Goal: Transaction & Acquisition: Purchase product/service

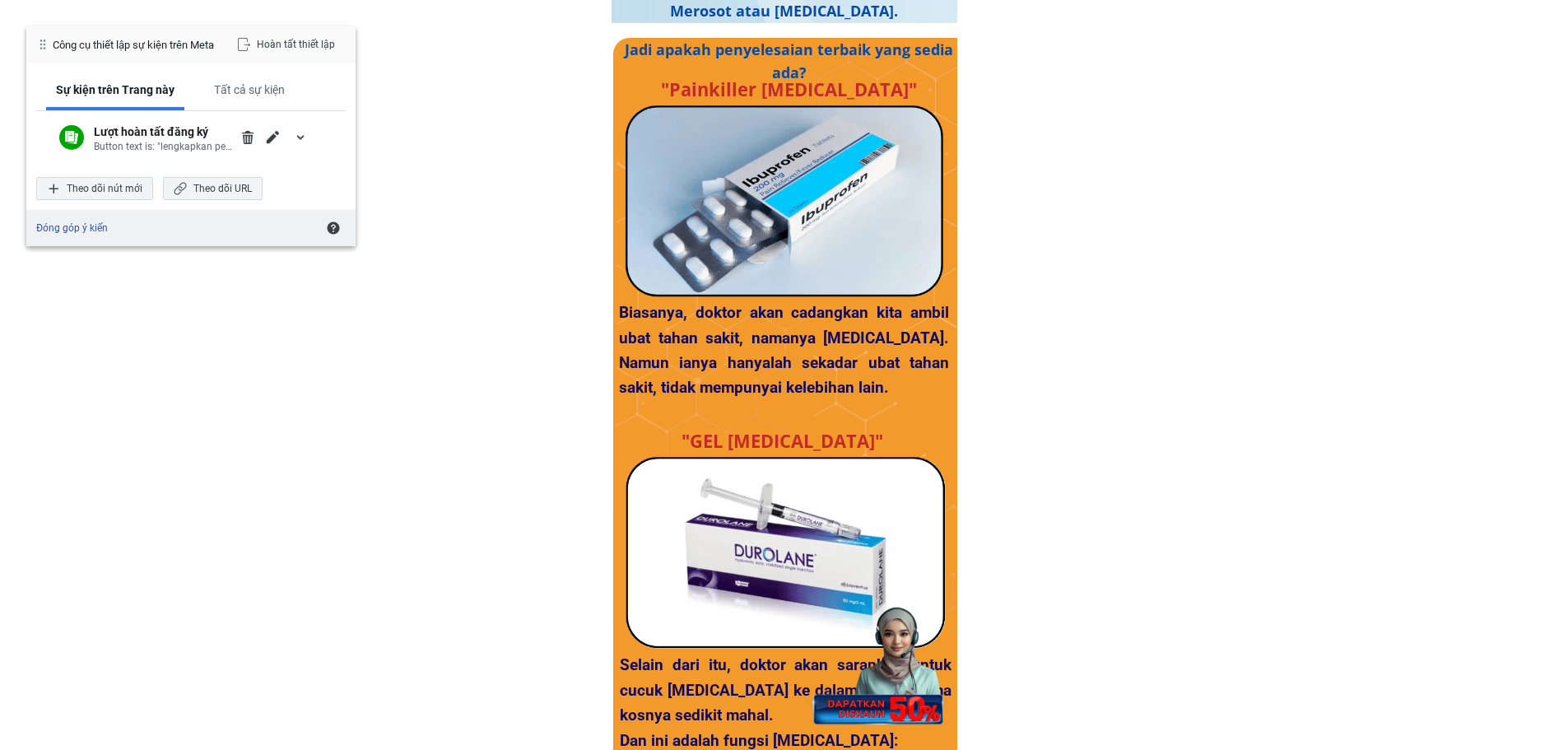
scroll to position [2333, 0]
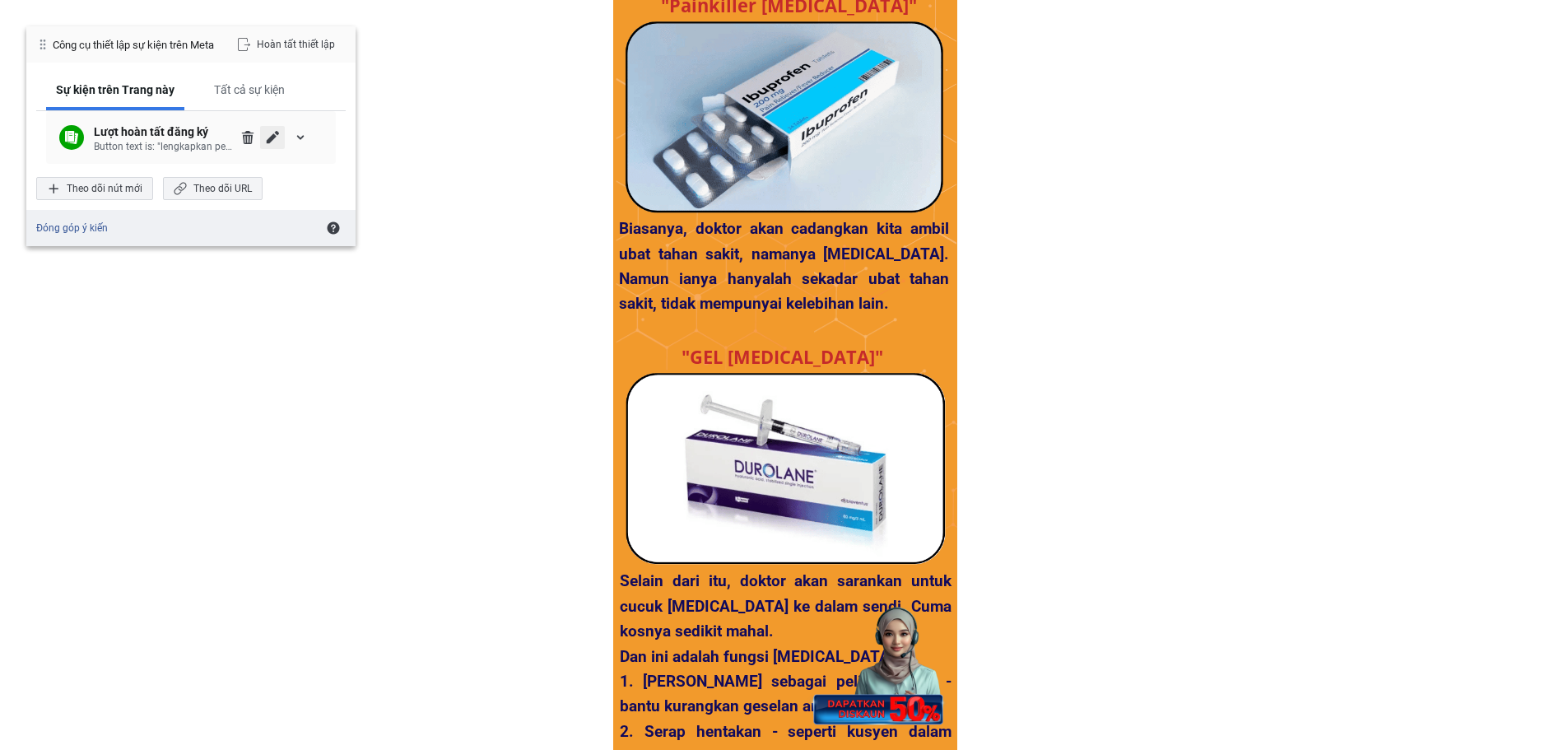
click at [277, 138] on span "Chỉnh sửa" at bounding box center [272, 138] width 13 height 13
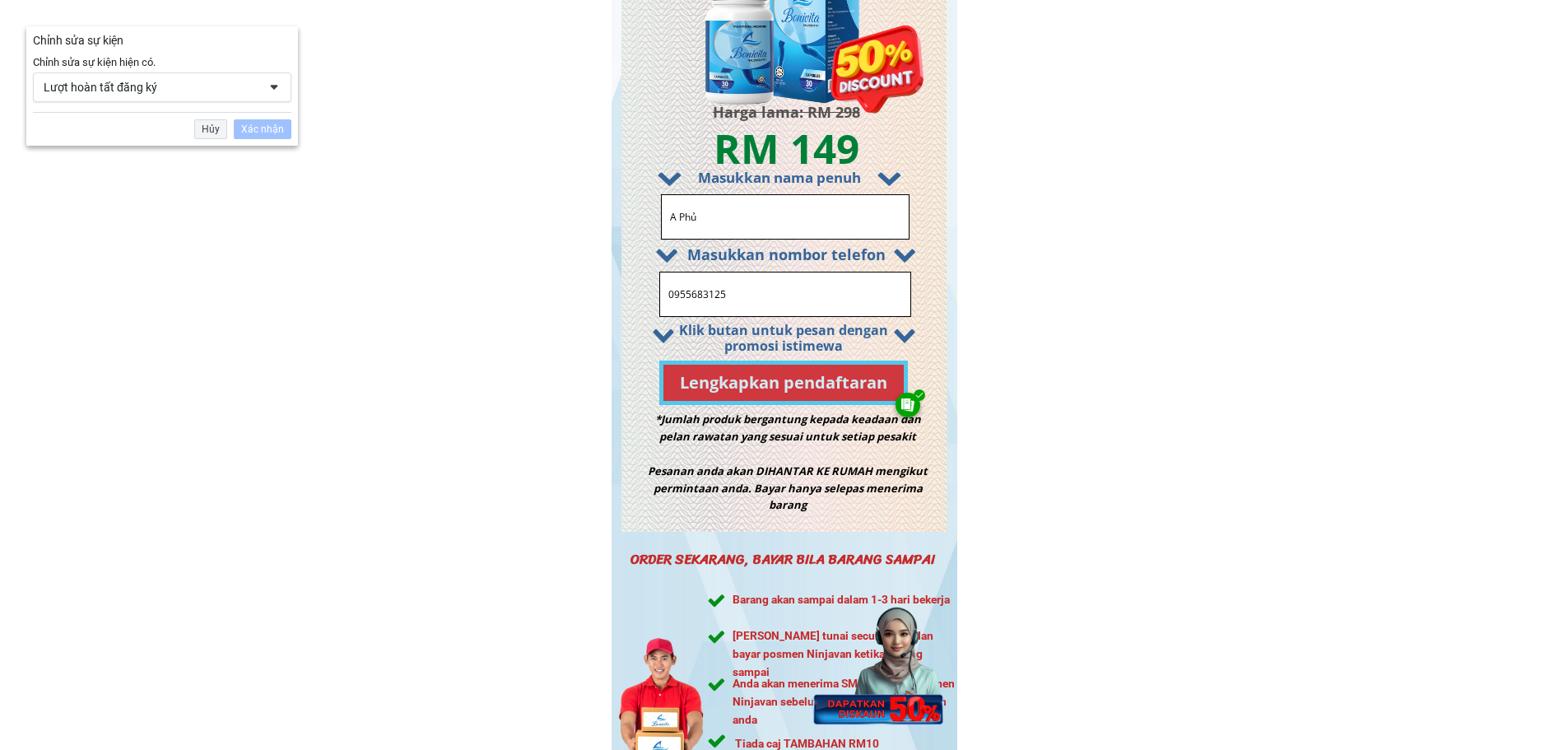
scroll to position [7814, 0]
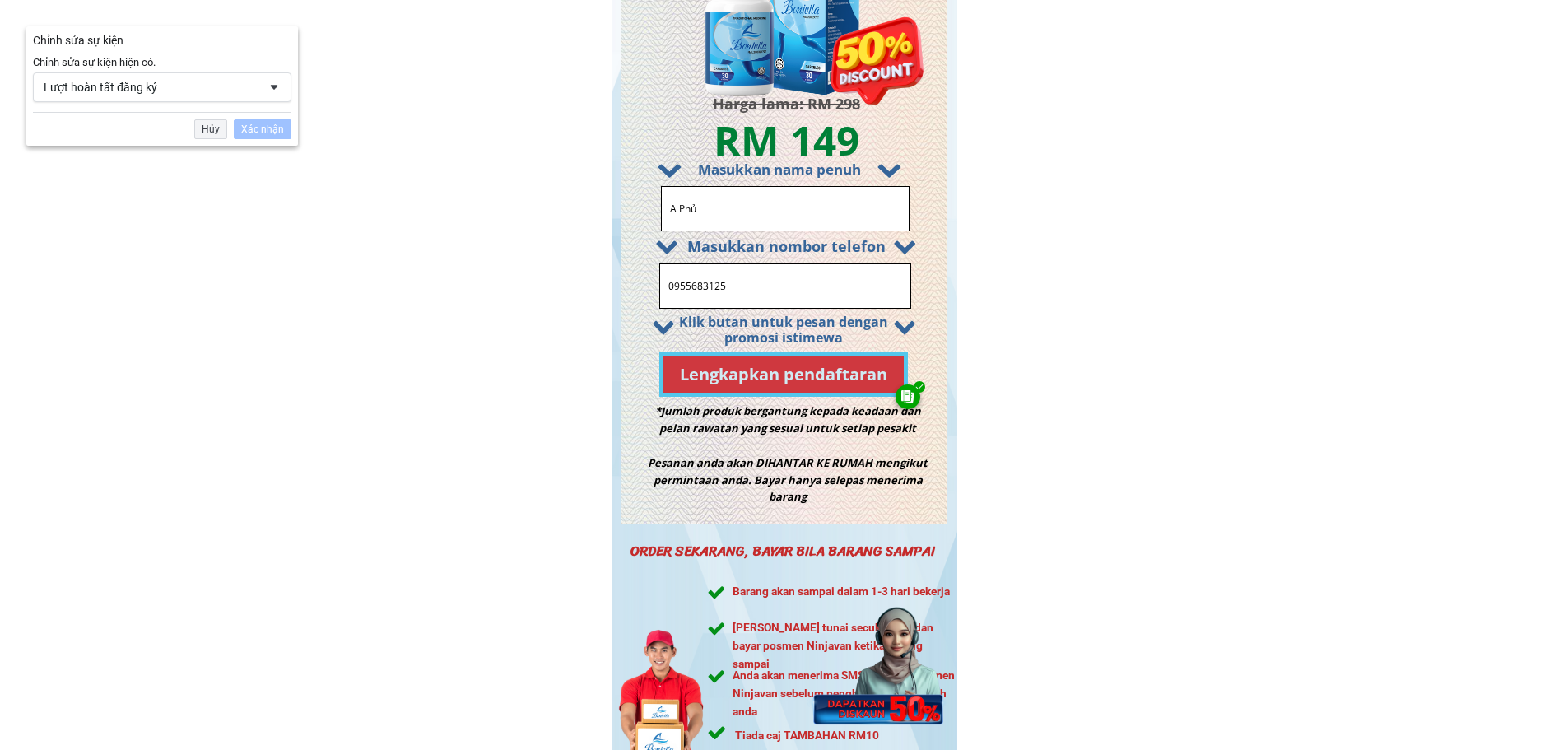
click at [263, 86] on div "Lượt hoàn tất đăng ký" at bounding box center [162, 88] width 258 height 30
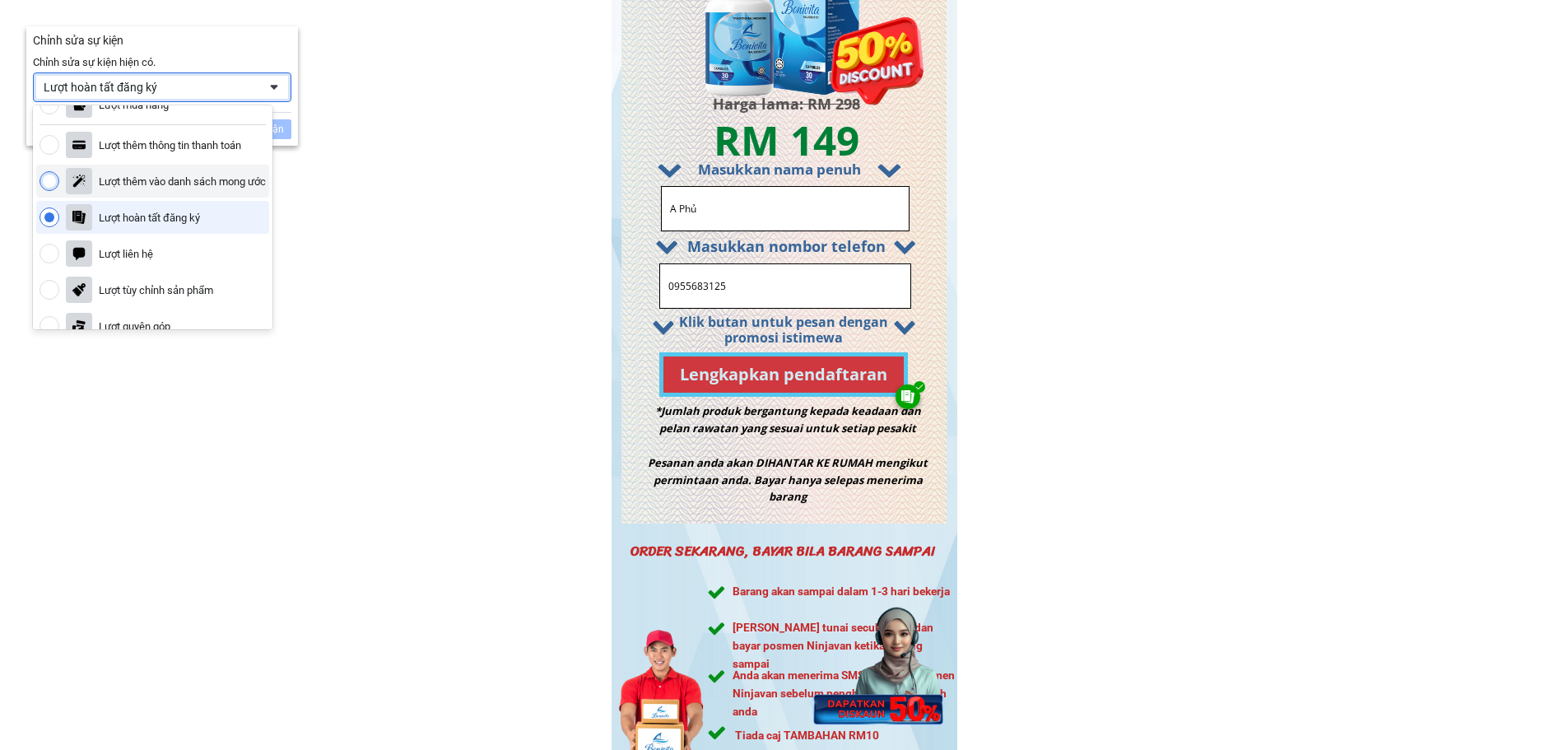
scroll to position [112, 0]
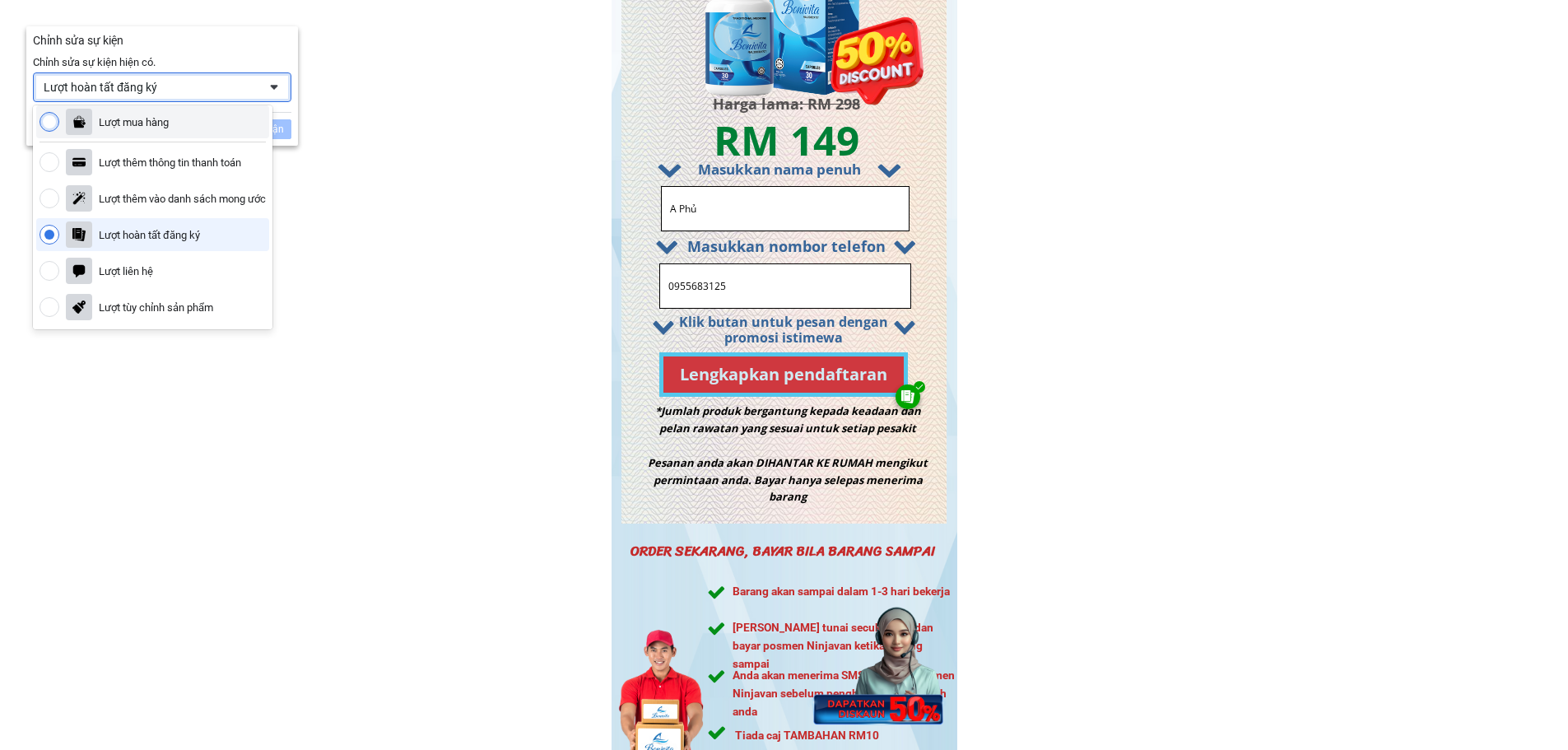
click at [231, 123] on div "Lượt mua hàng" at bounding box center [153, 122] width 233 height 33
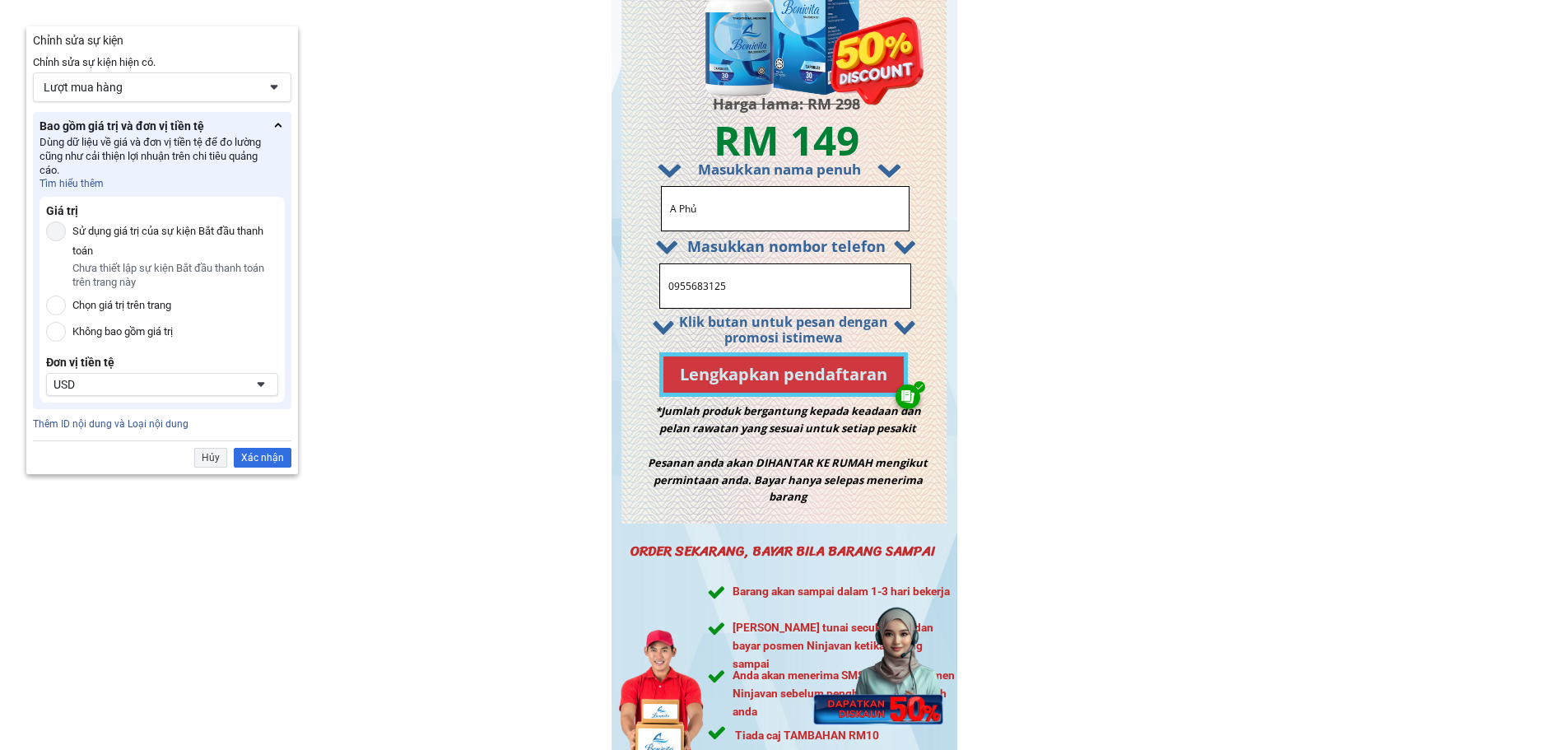
scroll to position [7951, 0]
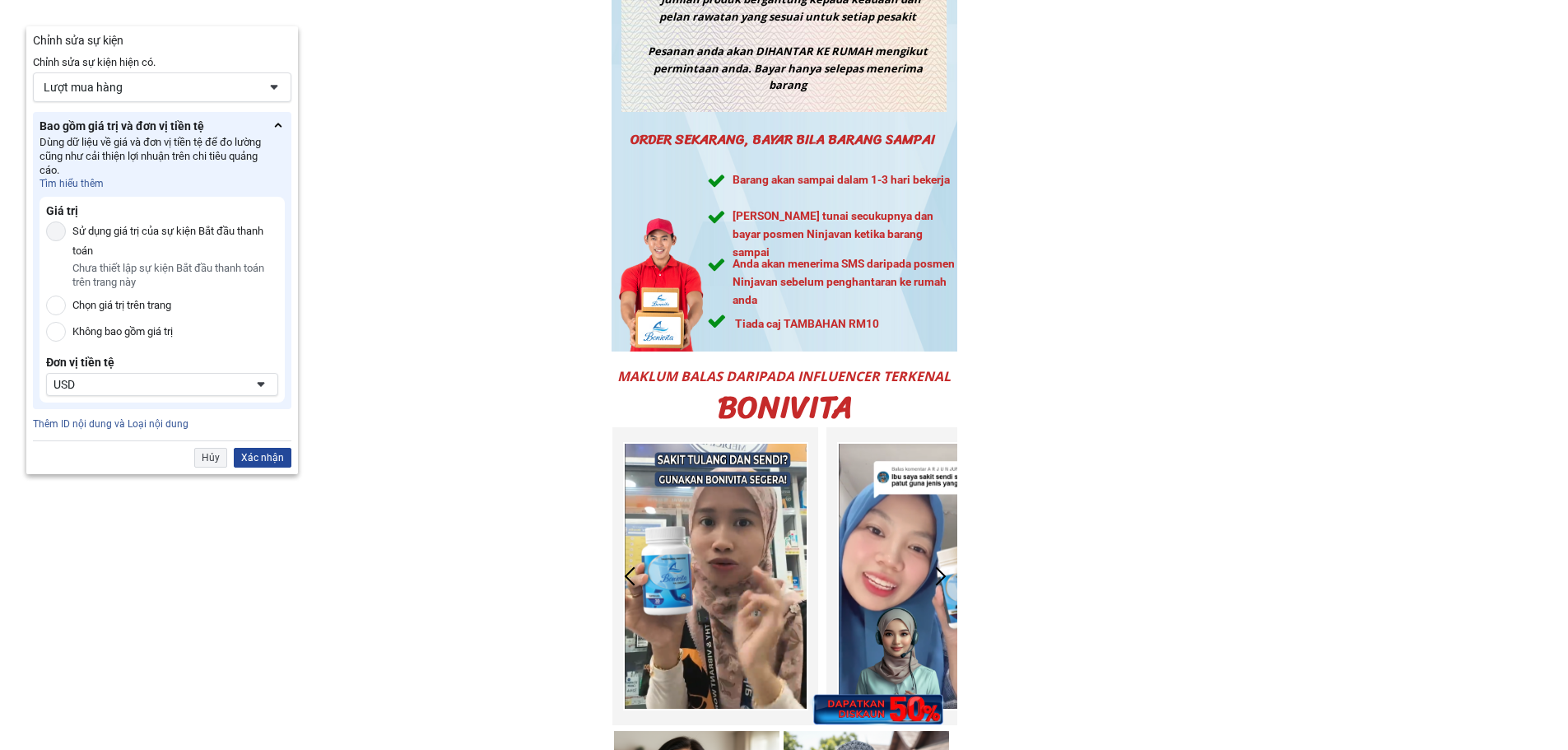
click at [270, 454] on div "Xác nhận" at bounding box center [263, 458] width 58 height 20
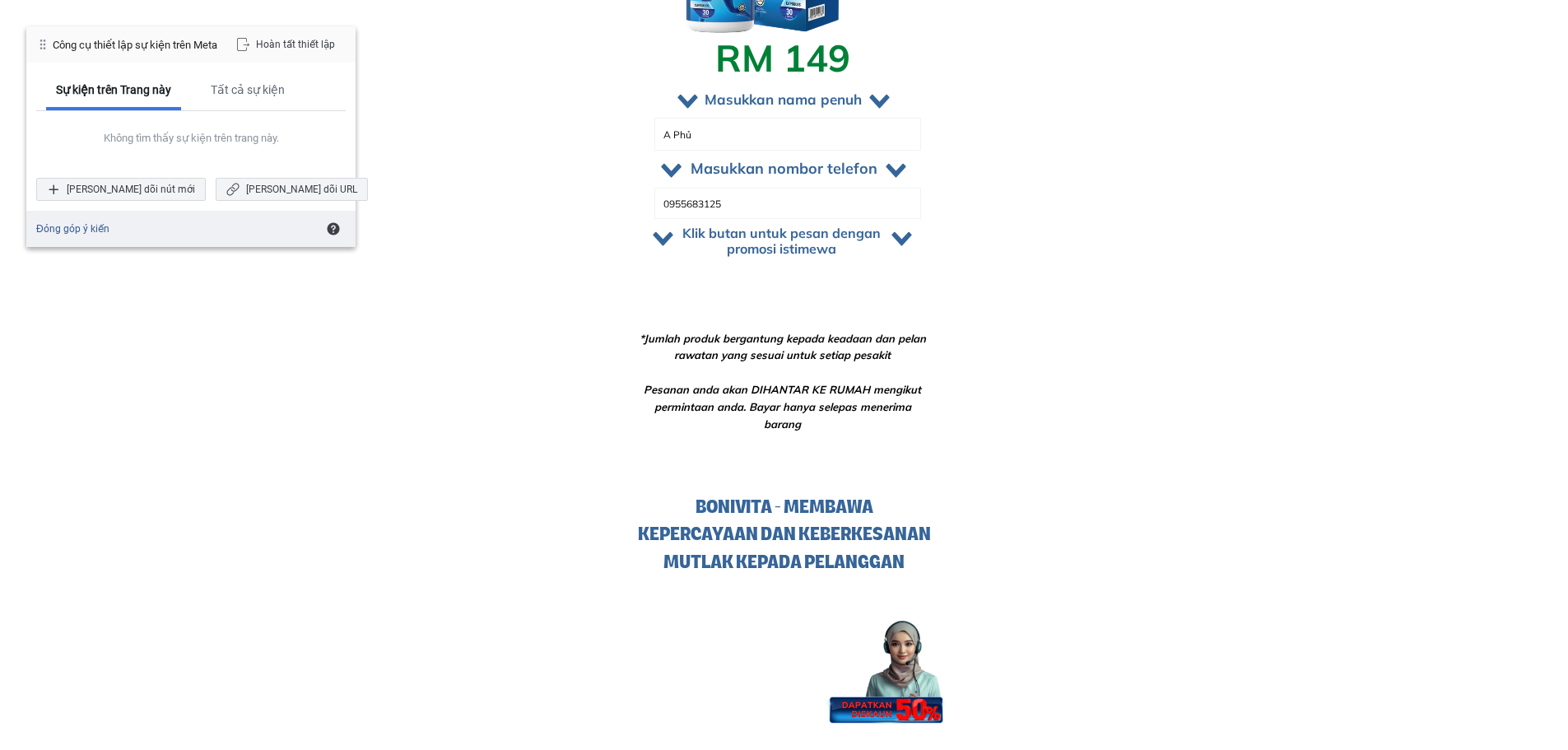
scroll to position [14273, 0]
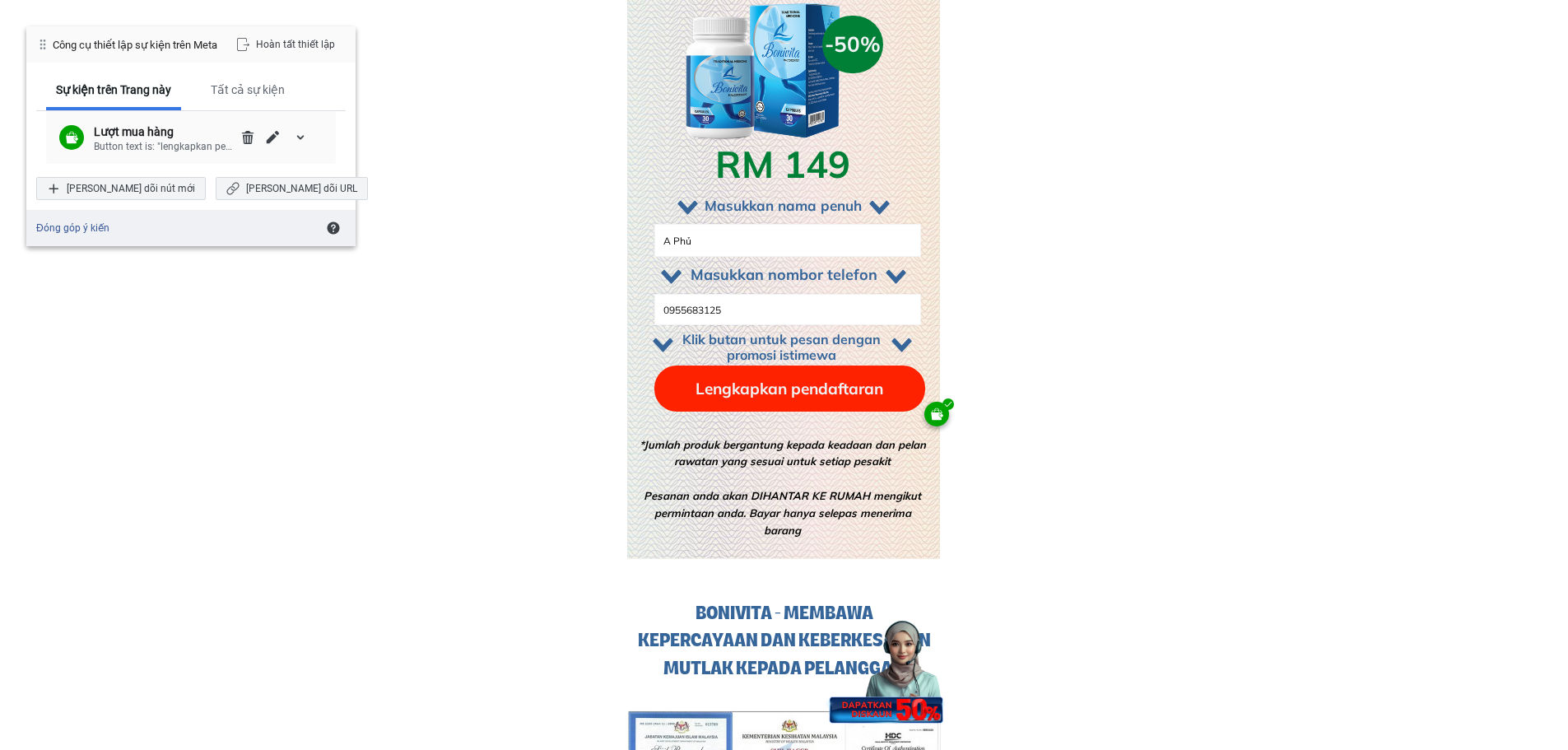
click at [111, 134] on div "Lượt mua hàng" at bounding box center [164, 132] width 141 height 15
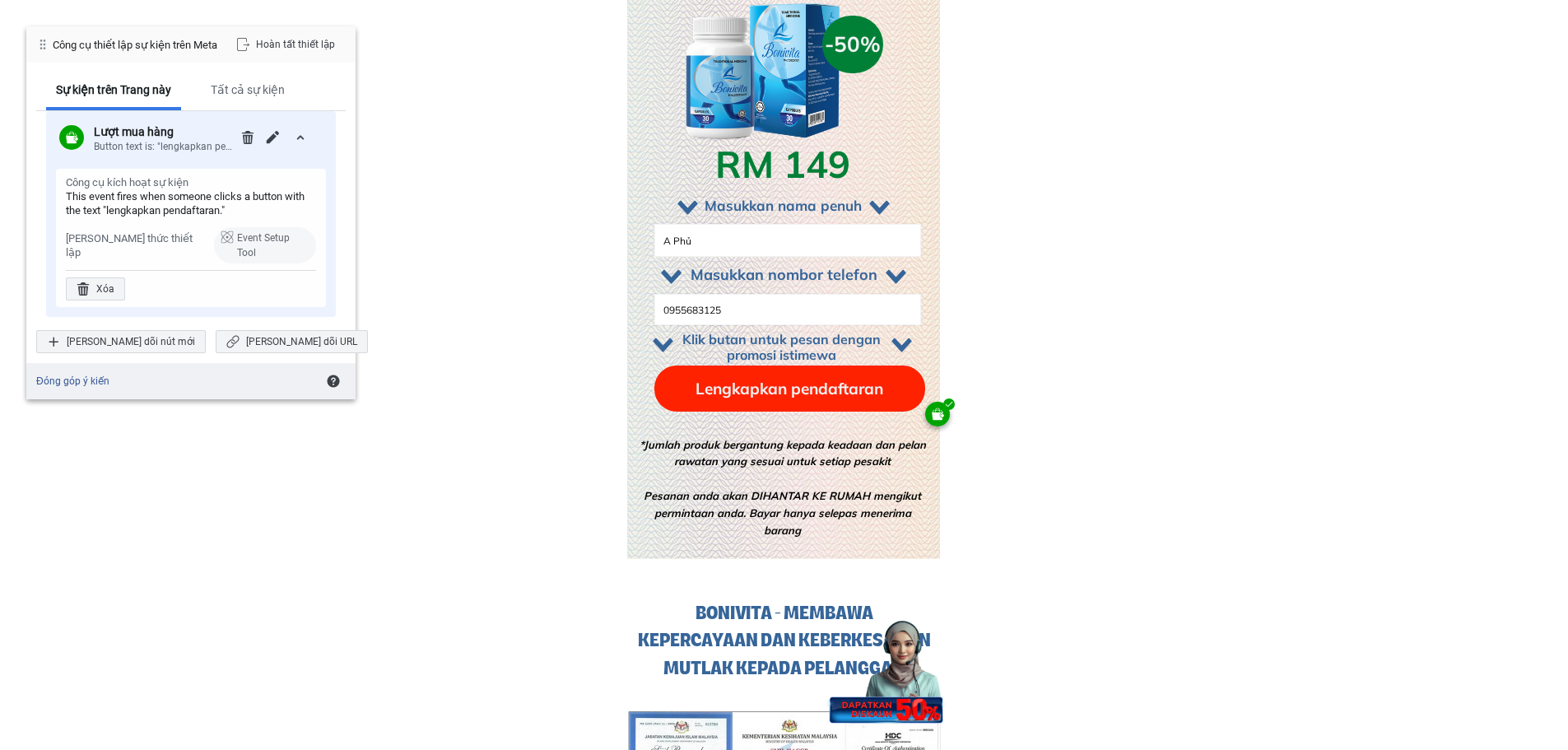
click at [699, 394] on p "Lengkapkan pendaftaran" at bounding box center [790, 389] width 271 height 46
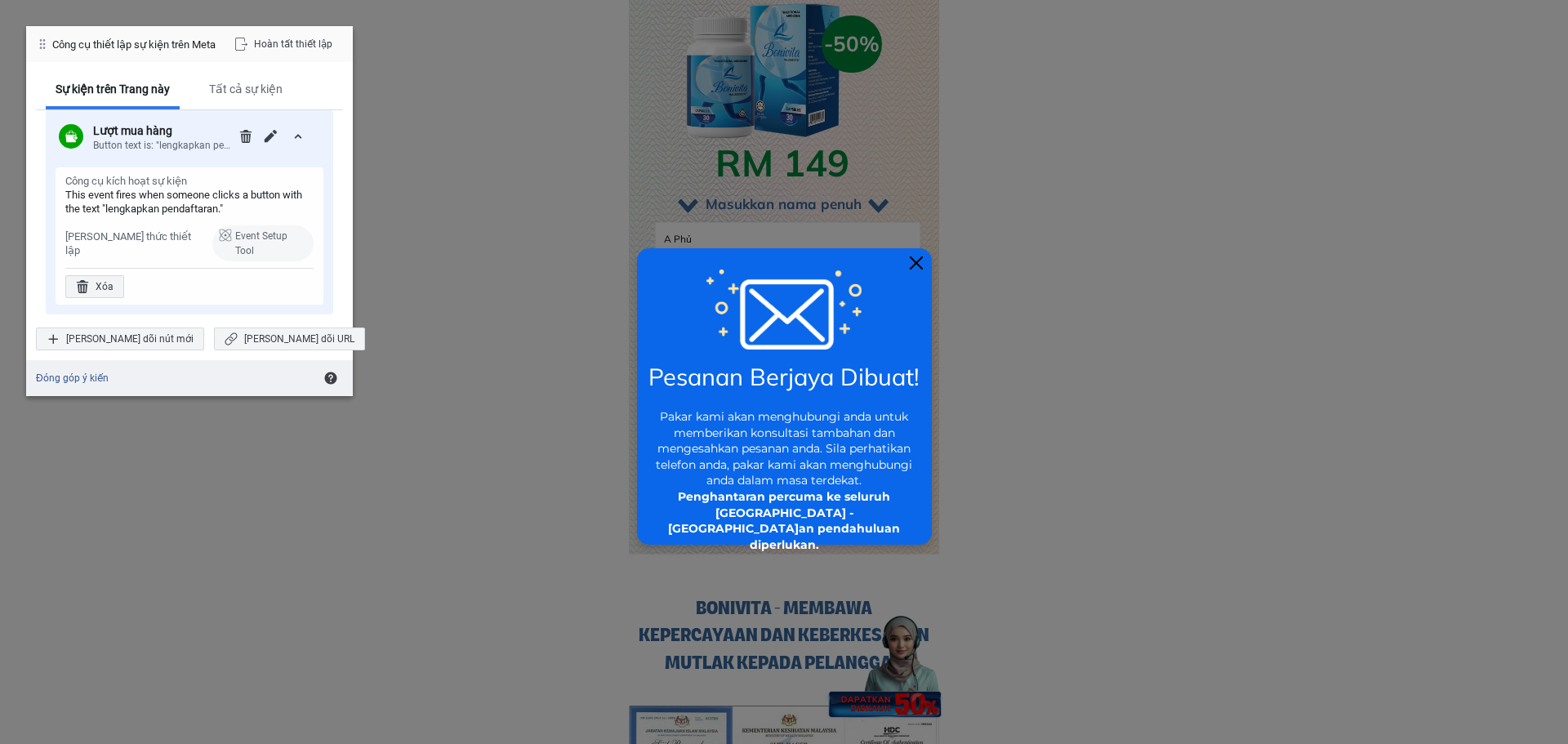
click at [912, 257] on div at bounding box center [917, 263] width 13 height 13
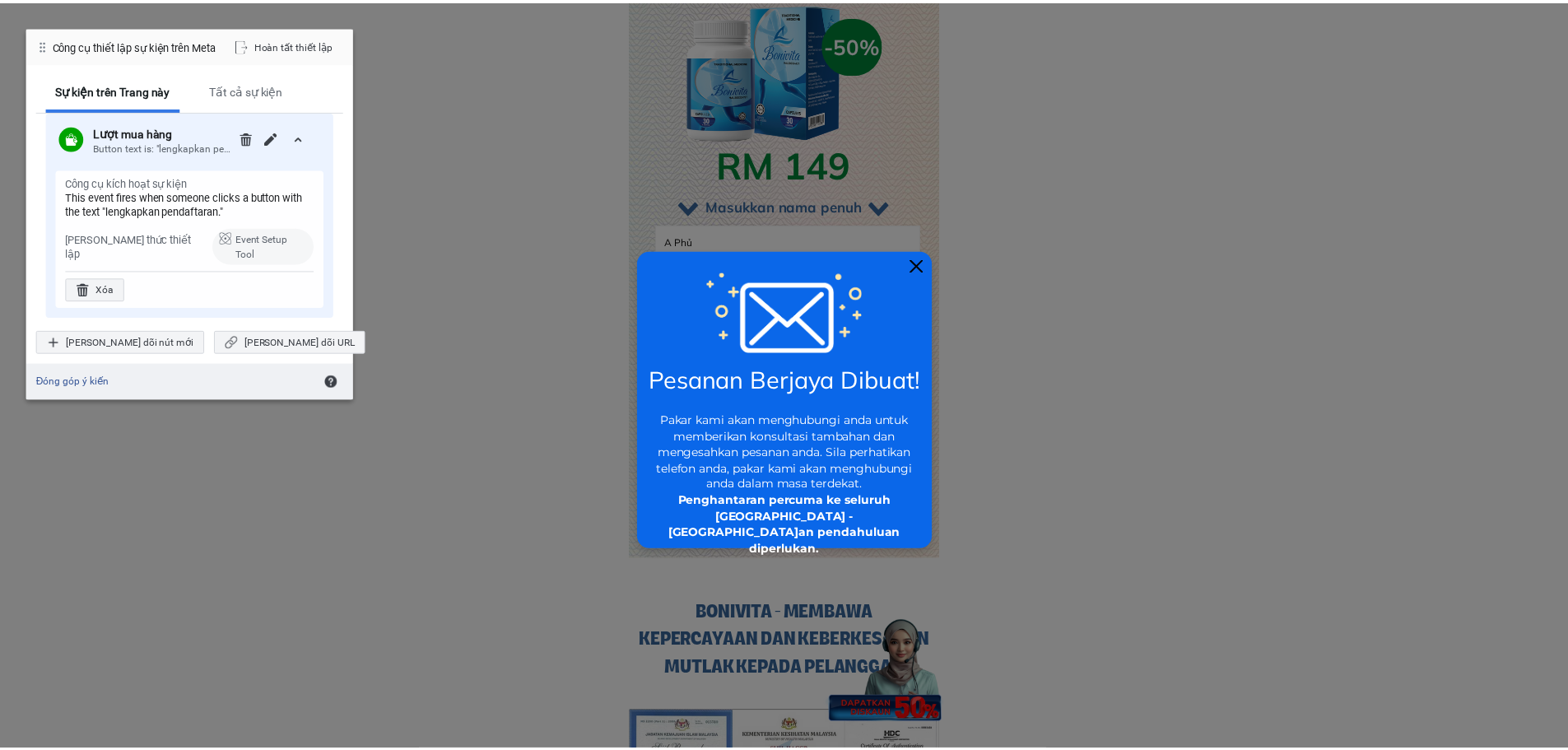
scroll to position [14273, 0]
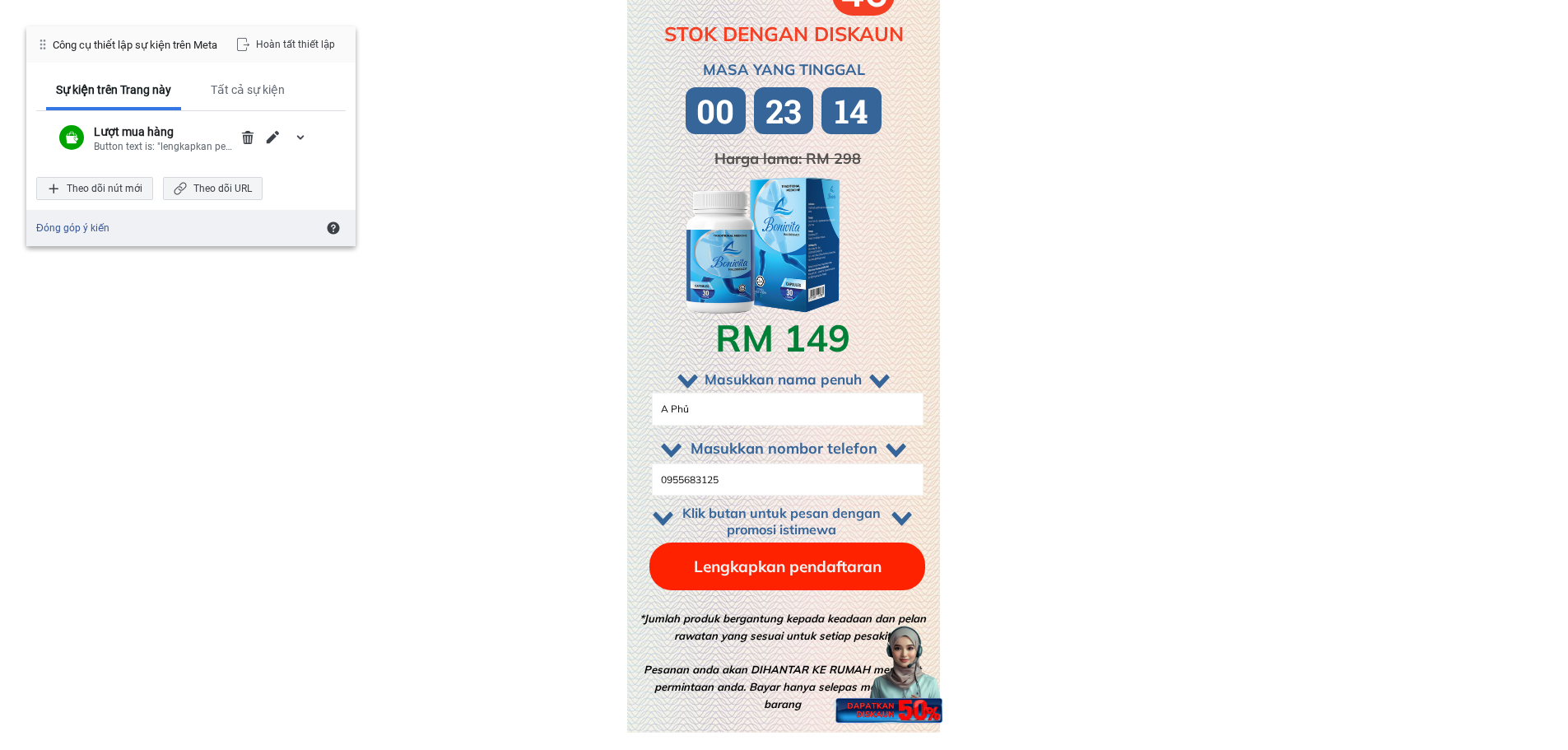
scroll to position [12352, 0]
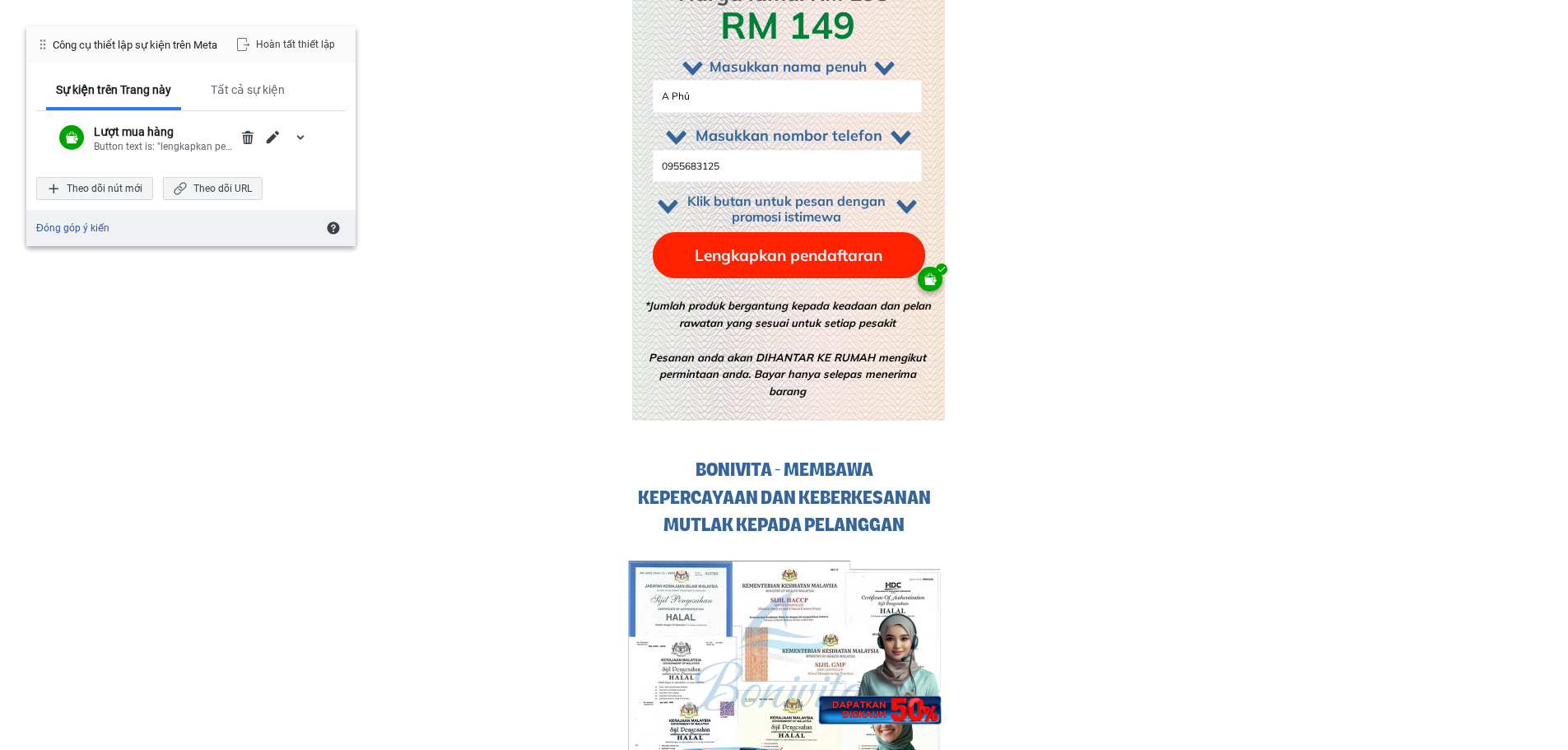
scroll to position [10294, 0]
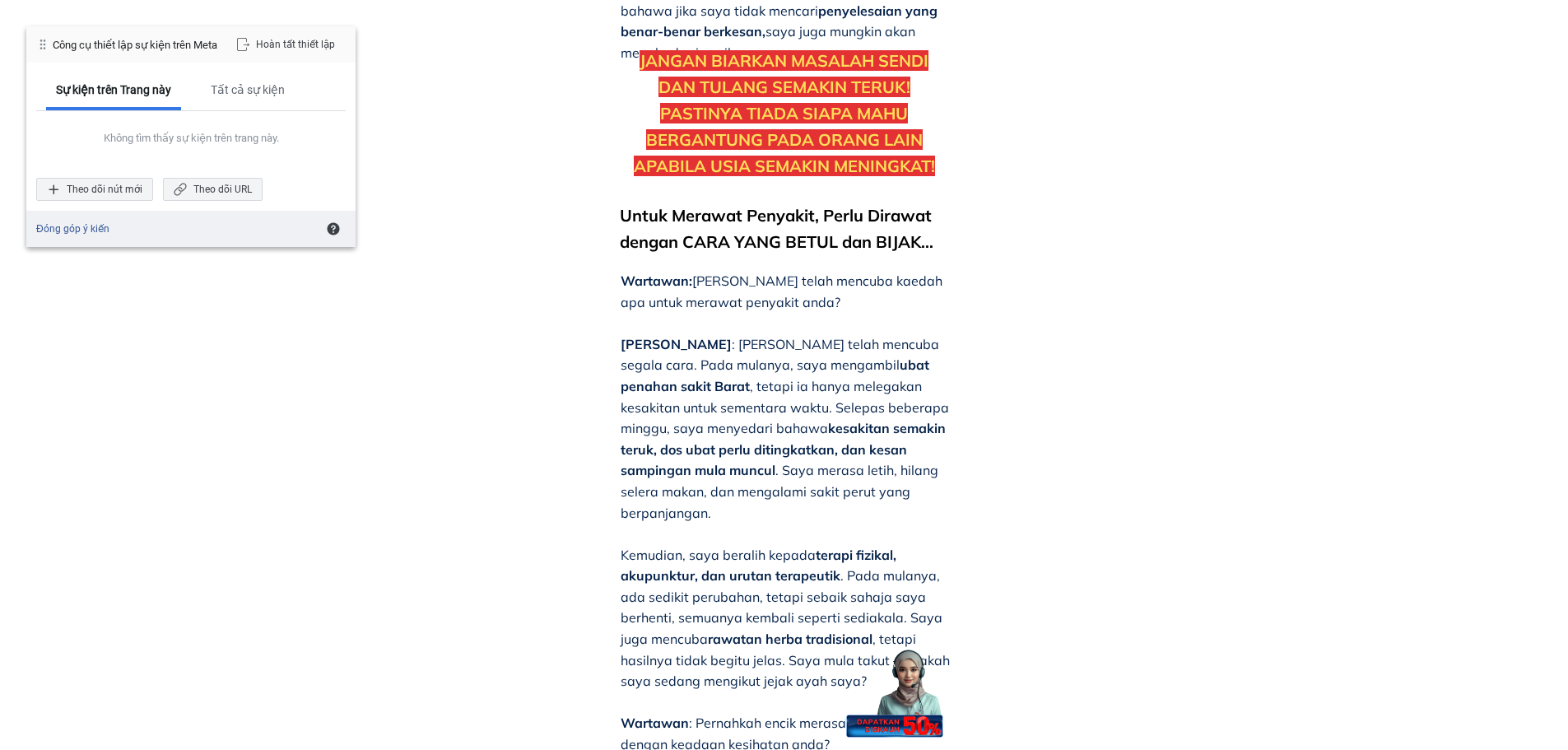
scroll to position [5078, 0]
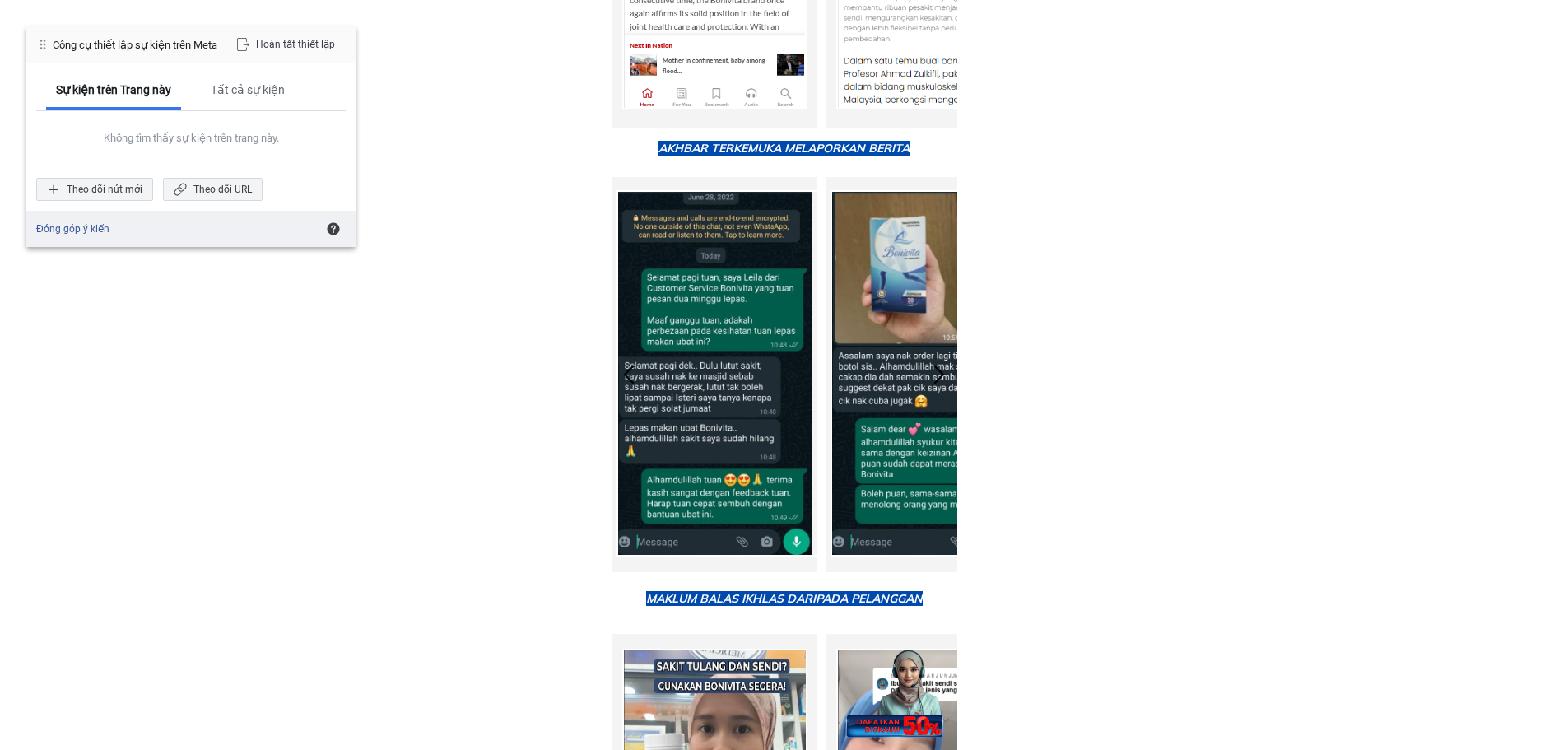
scroll to position [12211, 0]
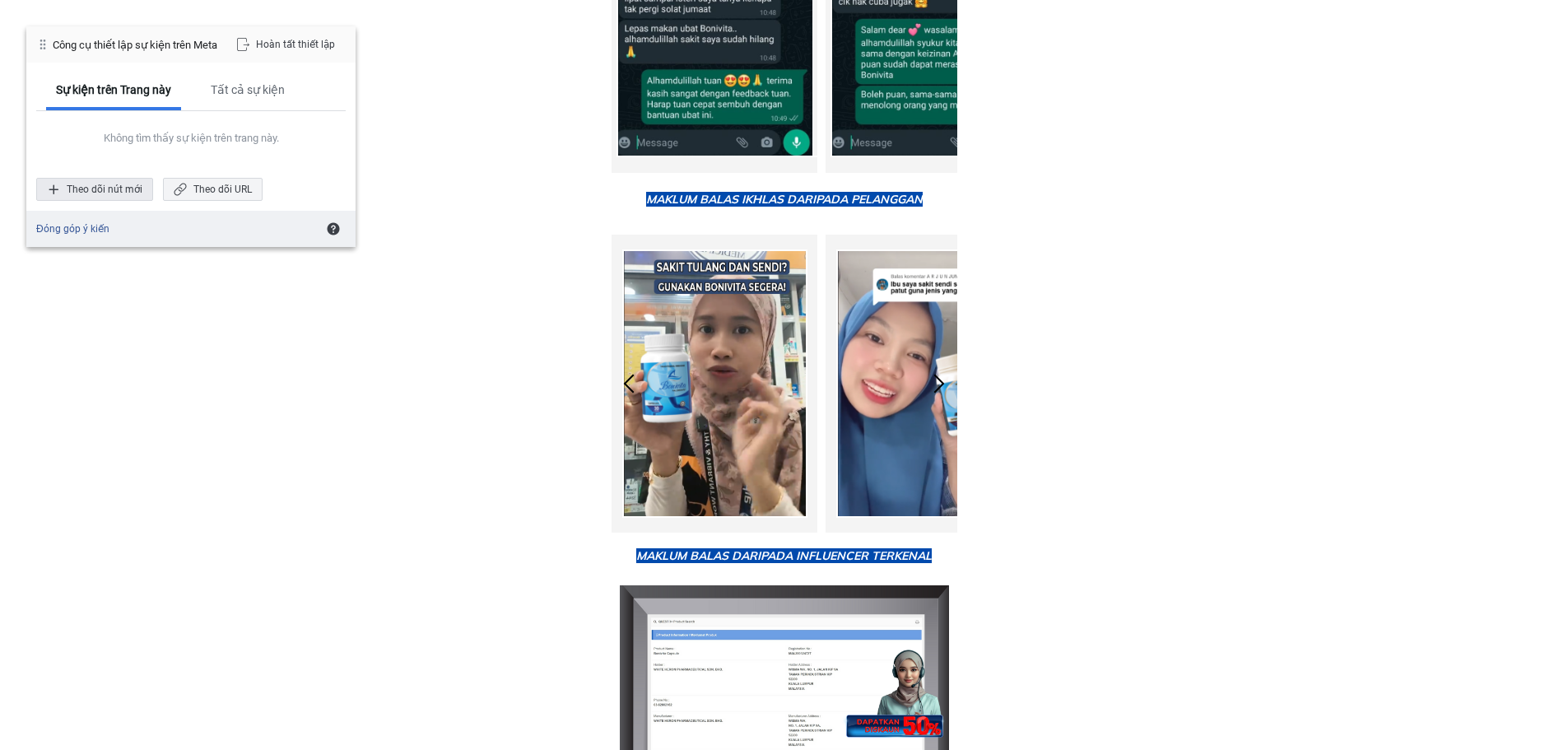
click at [113, 183] on div "Theo dõi nút mới" at bounding box center [95, 189] width 117 height 23
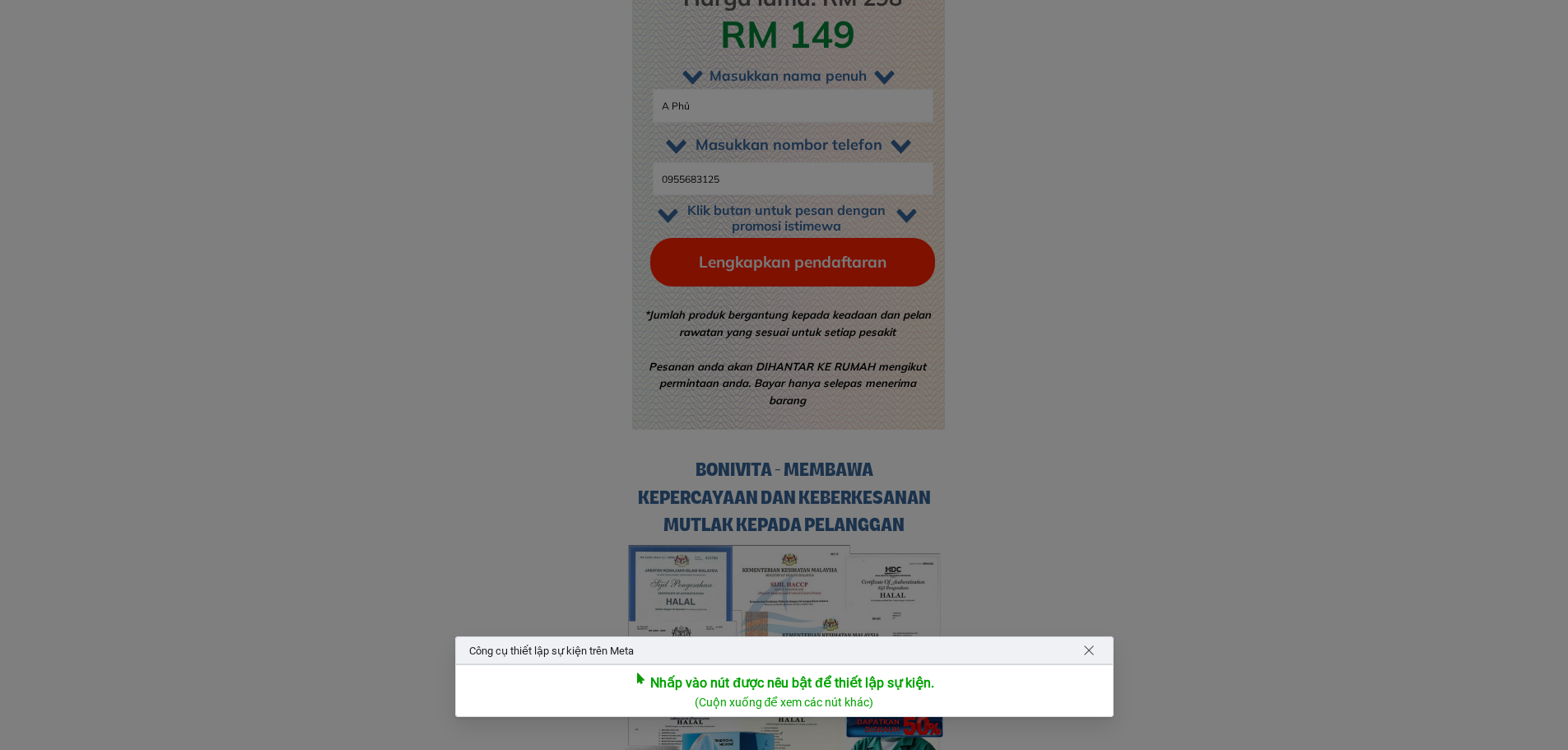
scroll to position [13721, 0]
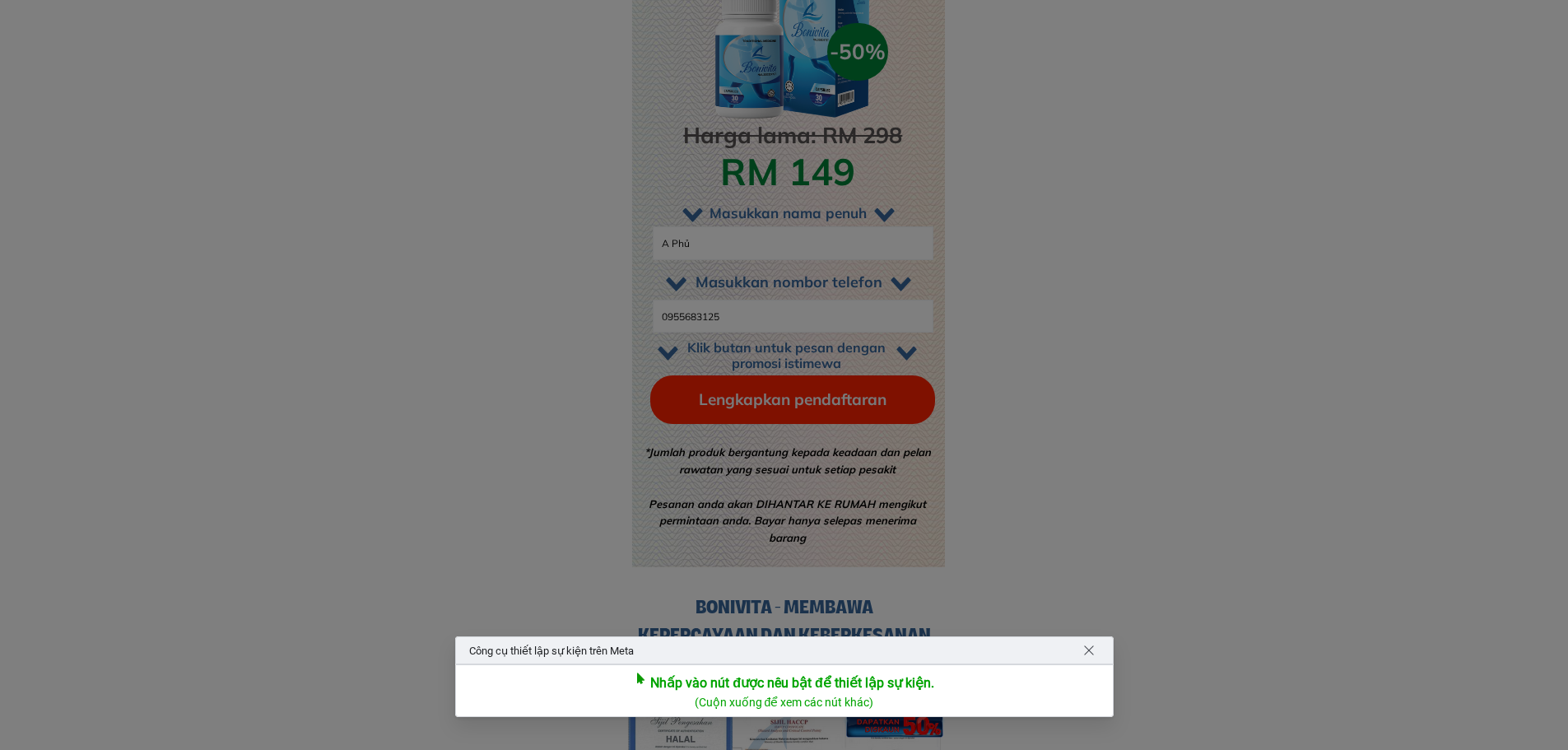
click at [821, 416] on div at bounding box center [784, 375] width 1568 height 750
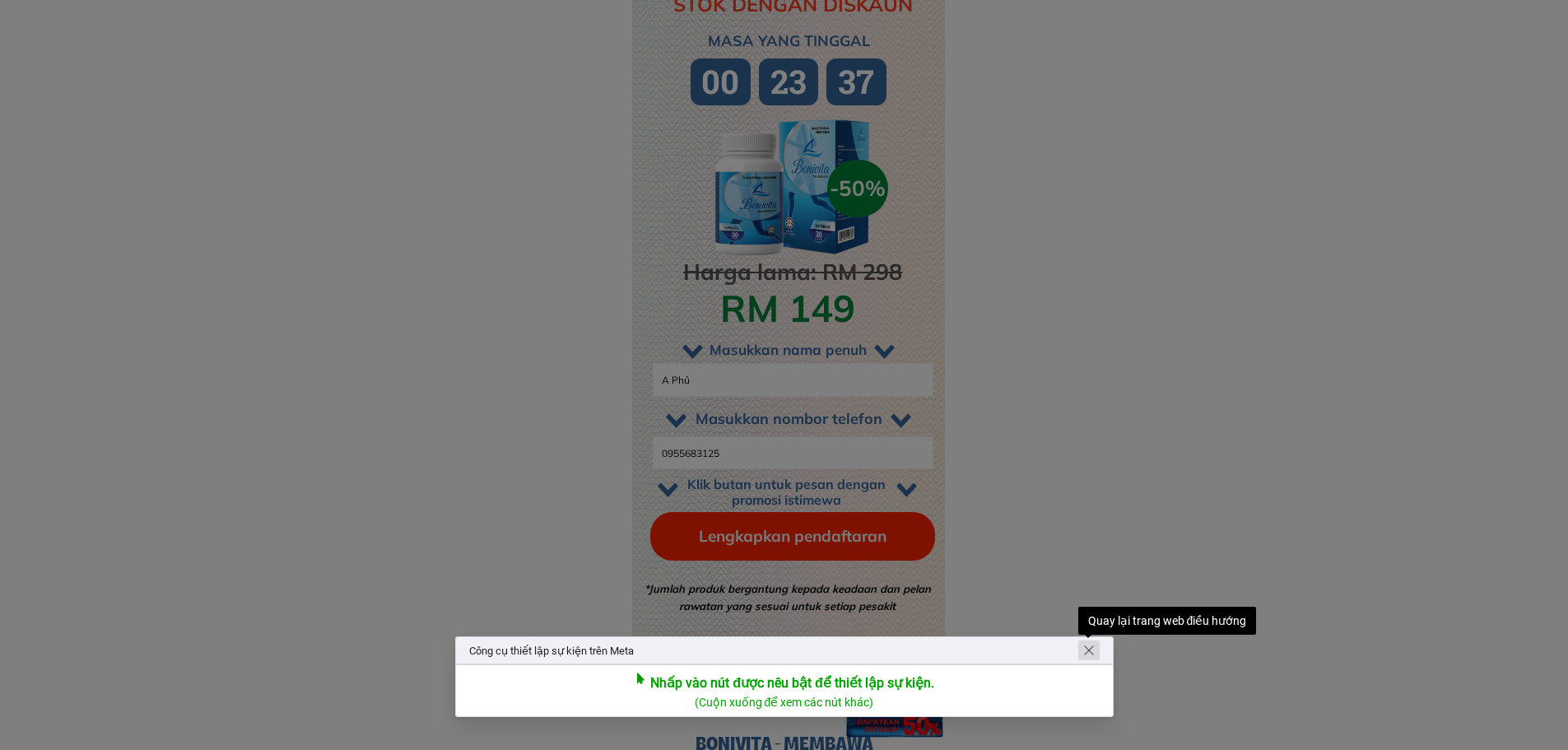
click at [1086, 650] on span "Quay lại trang web điều hướng" at bounding box center [1089, 651] width 13 height 13
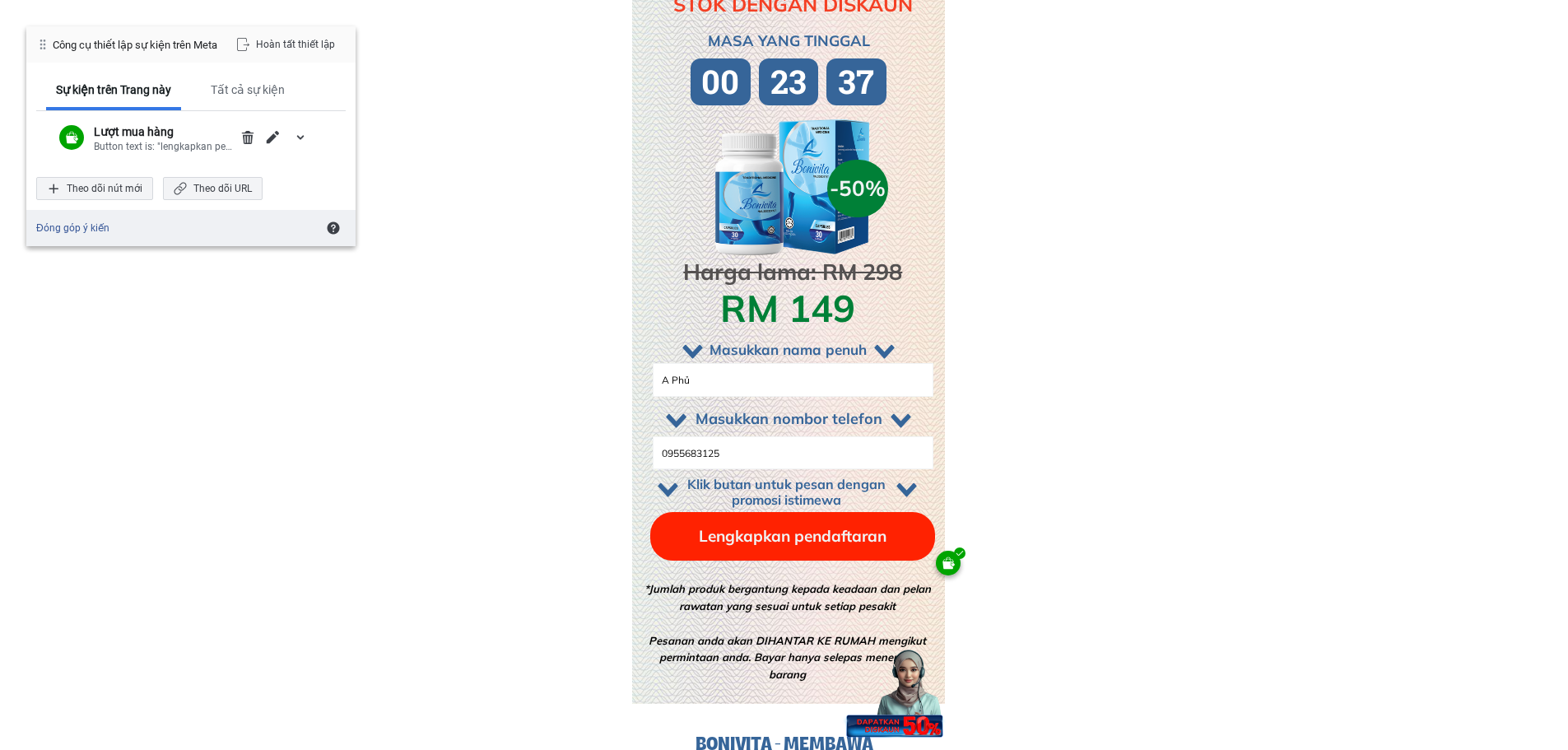
scroll to position [13721, 0]
